Goal: Task Accomplishment & Management: Manage account settings

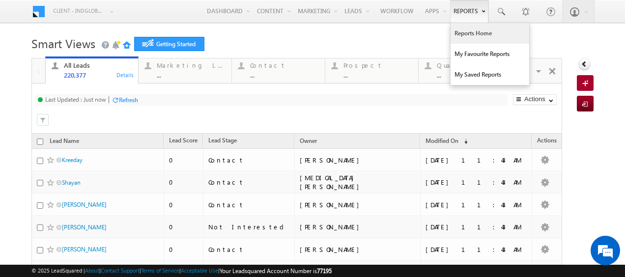
click at [471, 32] on link "Reports Home" at bounding box center [490, 33] width 79 height 21
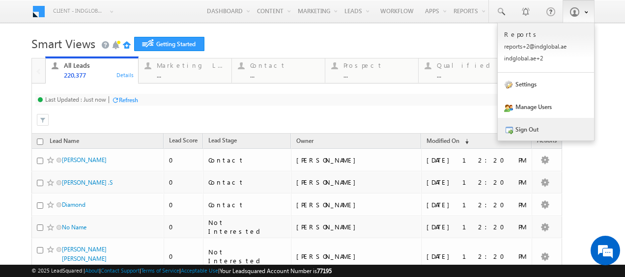
click at [512, 128] on link "Sign Out" at bounding box center [546, 129] width 96 height 23
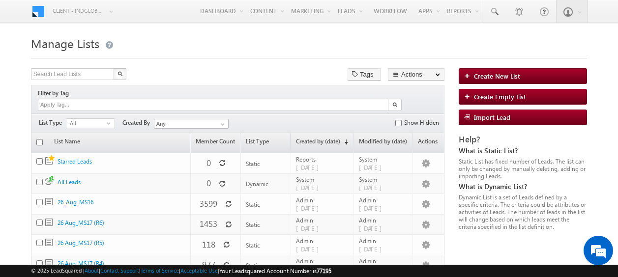
scroll to position [26, 0]
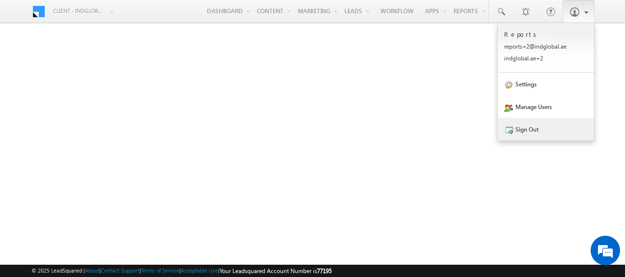
click at [524, 127] on link "Sign Out" at bounding box center [546, 129] width 96 height 23
